Goal: Contribute content: Add original content to the website for others to see

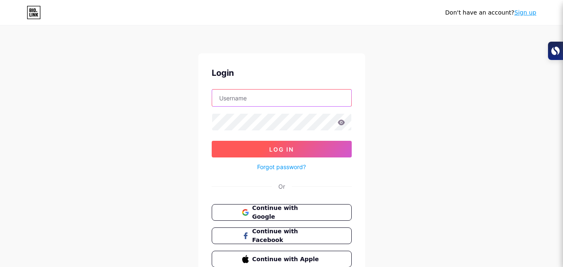
type input "[EMAIL_ADDRESS][DOMAIN_NAME]"
click at [283, 149] on span "Log In" at bounding box center [281, 149] width 25 height 7
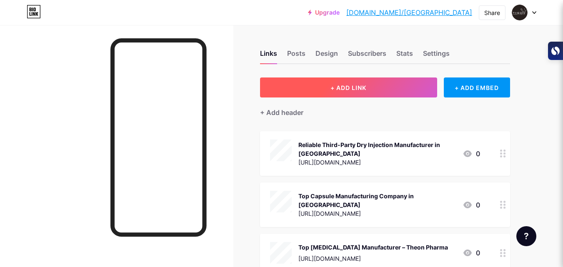
click at [326, 87] on button "+ ADD LINK" at bounding box center [348, 88] width 177 height 20
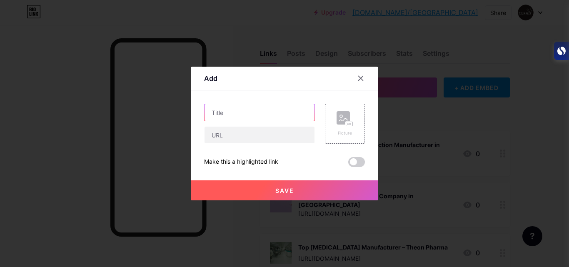
click at [259, 118] on input "text" at bounding box center [260, 112] width 110 height 17
paste input "Everything You Should Know About [MEDICAL_DATA]"
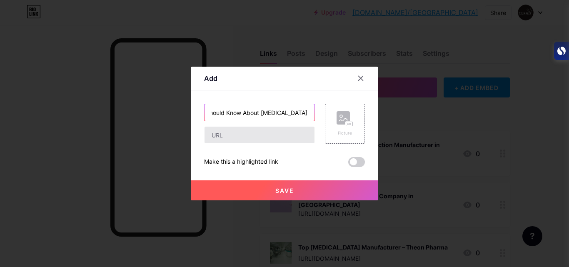
type input "Everything You Should Know About [MEDICAL_DATA]"
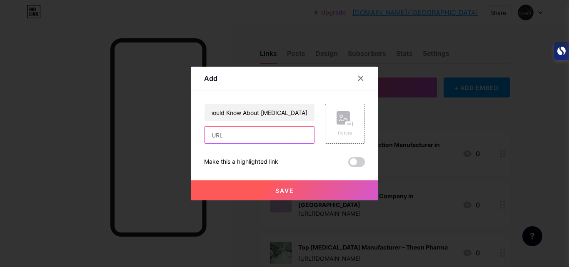
click at [254, 137] on input "text" at bounding box center [260, 135] width 110 height 17
paste input "[URL][DOMAIN_NAME]"
type input "[URL][DOMAIN_NAME]"
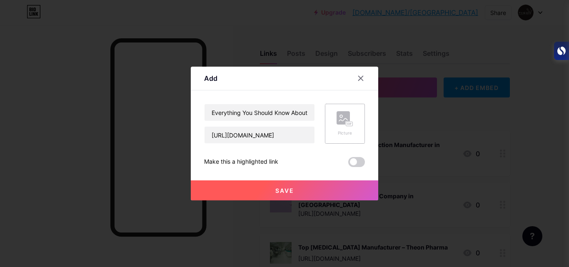
click at [342, 131] on div "Picture" at bounding box center [345, 133] width 17 height 6
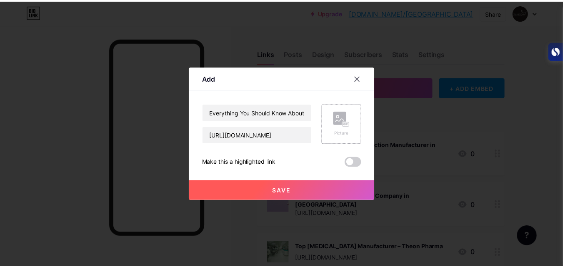
scroll to position [0, 0]
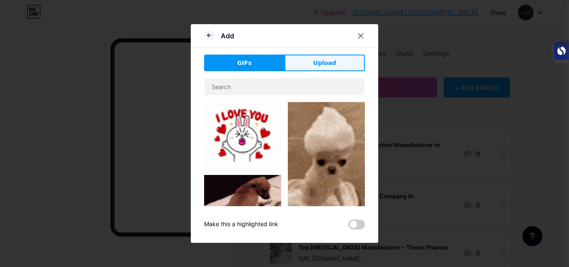
click at [334, 63] on span "Upload" at bounding box center [324, 63] width 23 height 9
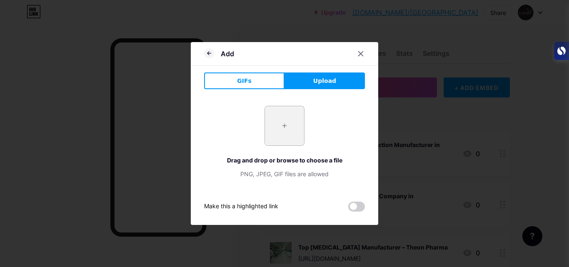
click at [288, 133] on input "file" at bounding box center [284, 125] width 39 height 39
type input "C:\fakepath\medicine-capsules-medications.jpg"
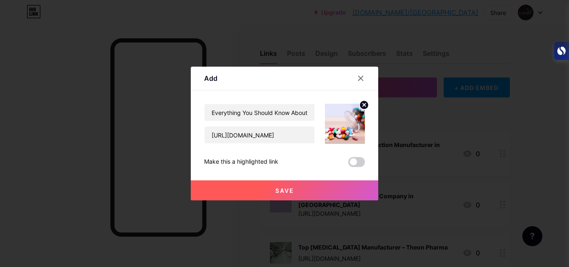
click at [291, 190] on span "Save" at bounding box center [285, 190] width 19 height 7
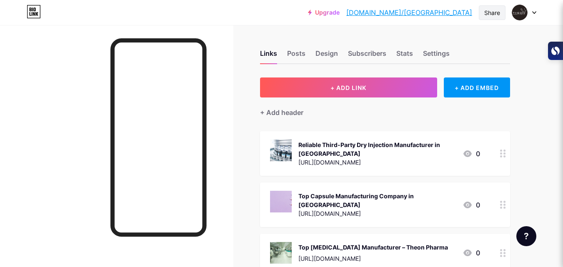
click at [491, 16] on div "Share" at bounding box center [492, 12] width 16 height 9
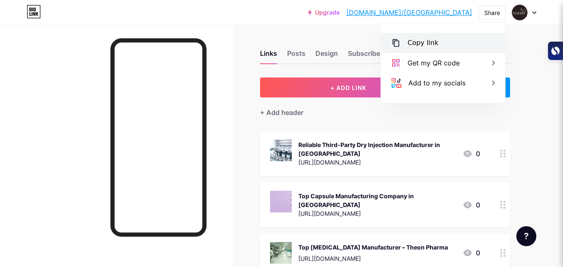
click at [423, 43] on div "Copy link" at bounding box center [423, 43] width 31 height 10
